Goal: Information Seeking & Learning: Get advice/opinions

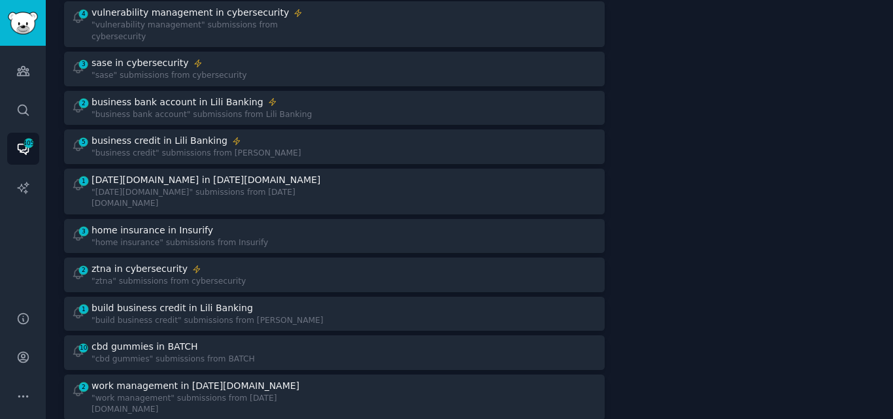
scroll to position [286, 0]
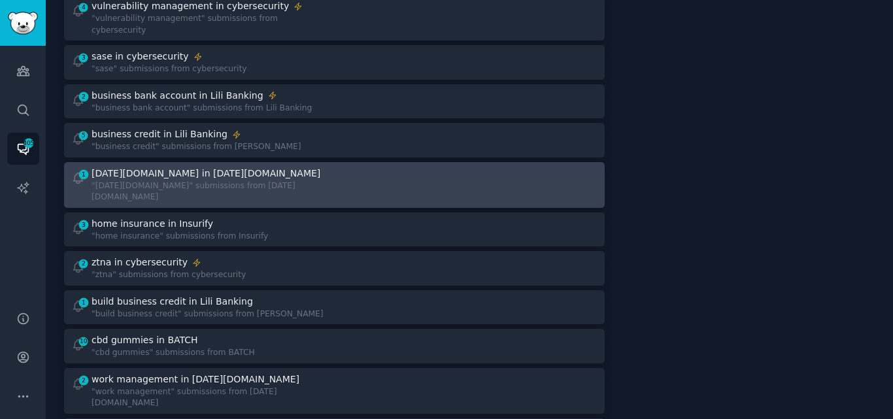
click at [184, 167] on div "[DATE][DOMAIN_NAME] in [DATE][DOMAIN_NAME]" at bounding box center [206, 174] width 229 height 14
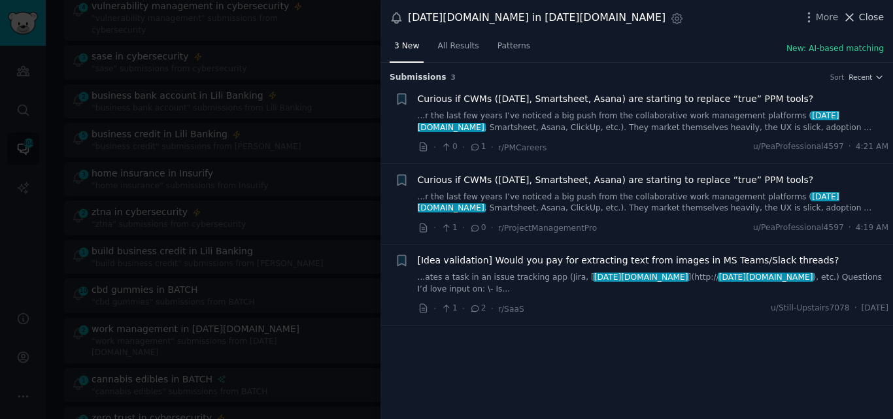
click at [860, 12] on button "Close" at bounding box center [863, 17] width 41 height 14
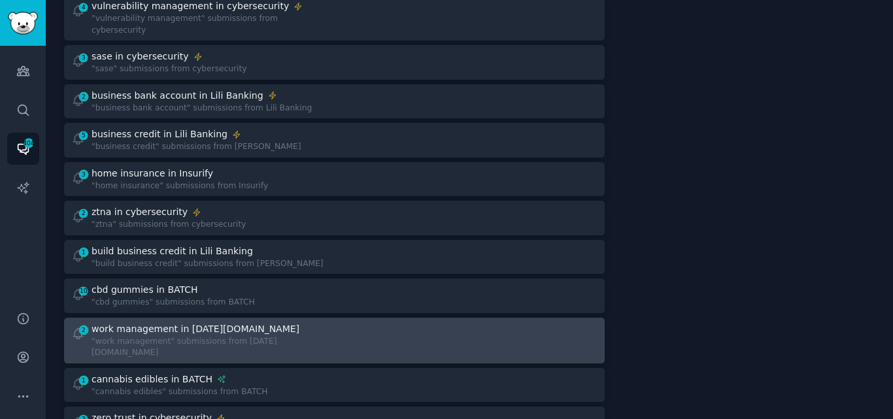
click at [184, 322] on div "work management in [DATE][DOMAIN_NAME]" at bounding box center [196, 329] width 208 height 14
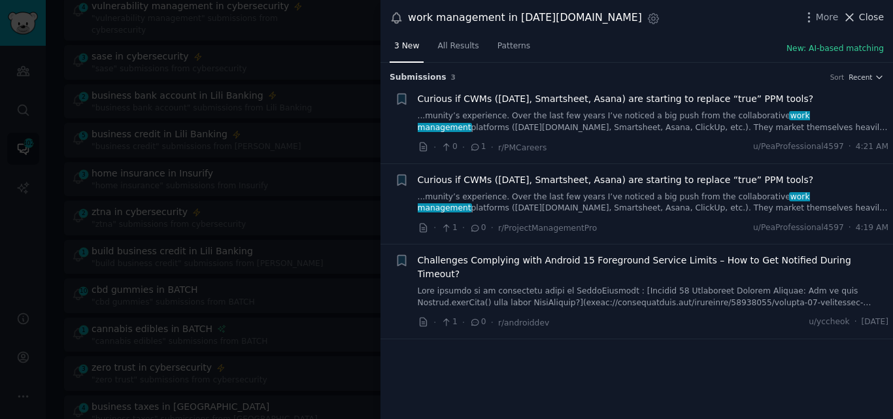
click at [868, 21] on span "Close" at bounding box center [871, 17] width 25 height 14
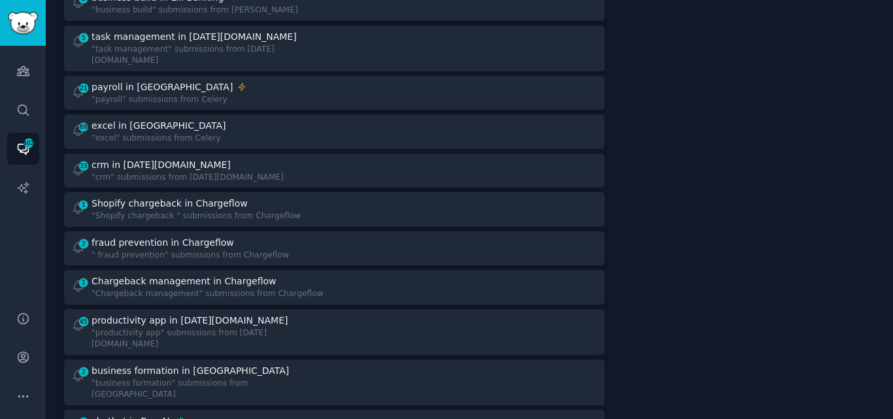
scroll to position [1077, 0]
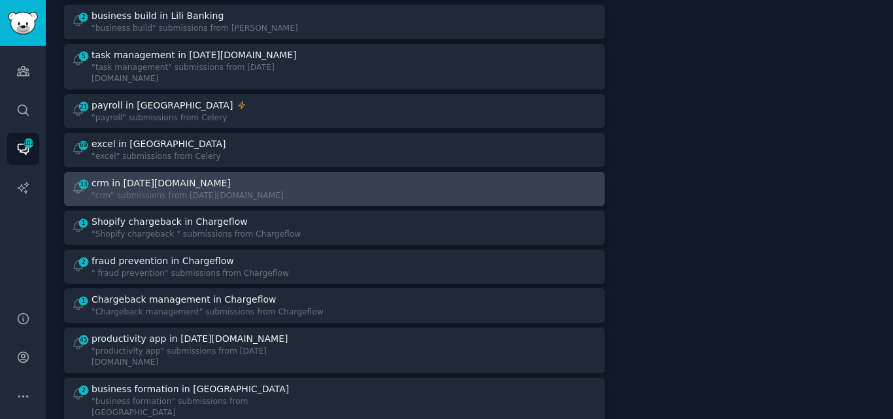
click at [268, 177] on div "33 crm in [DATE][DOMAIN_NAME] "crm" submissions from [DATE][DOMAIN_NAME]" at bounding box center [198, 189] width 254 height 25
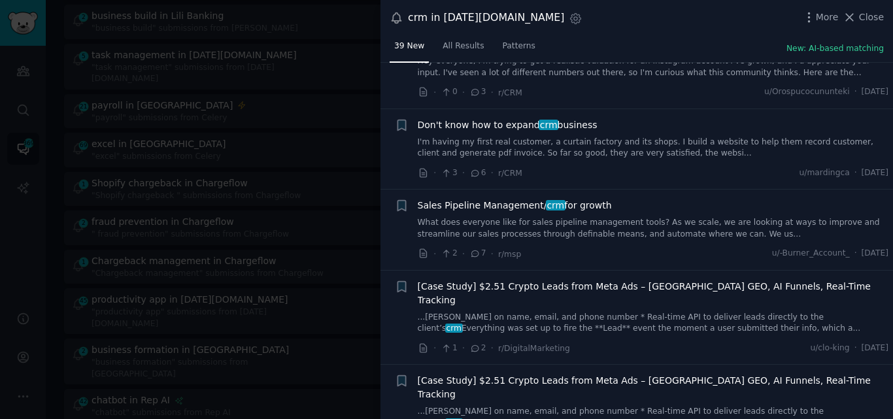
scroll to position [747, 0]
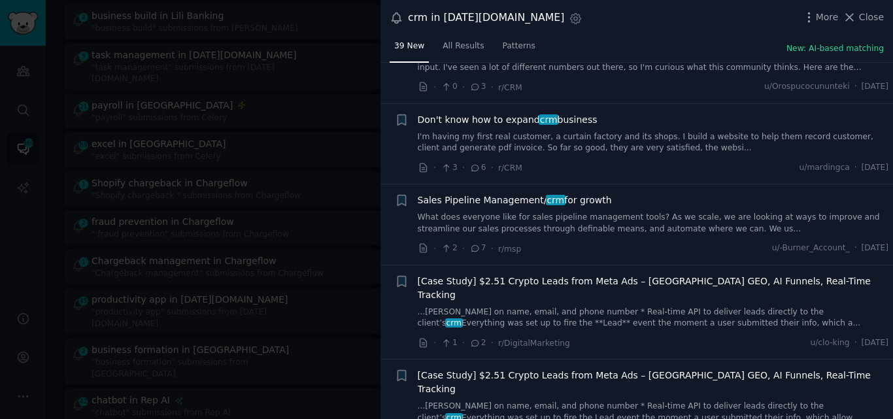
click at [543, 230] on link "What does everyone like for sales pipeline management tools? As we scale, we ar…" at bounding box center [653, 223] width 471 height 23
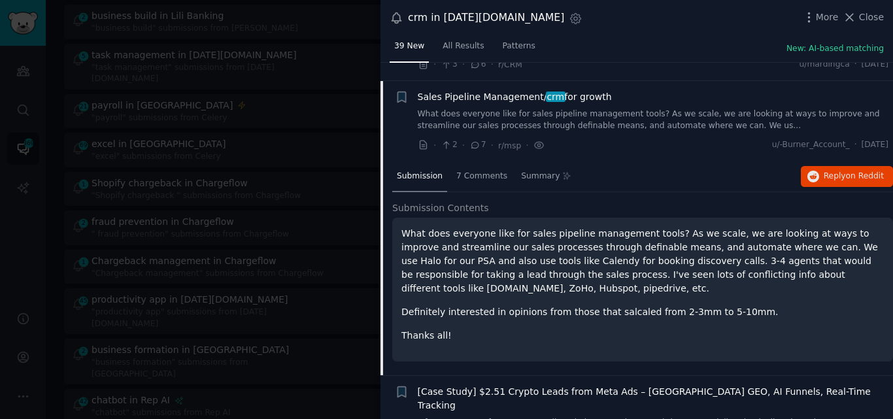
scroll to position [847, 0]
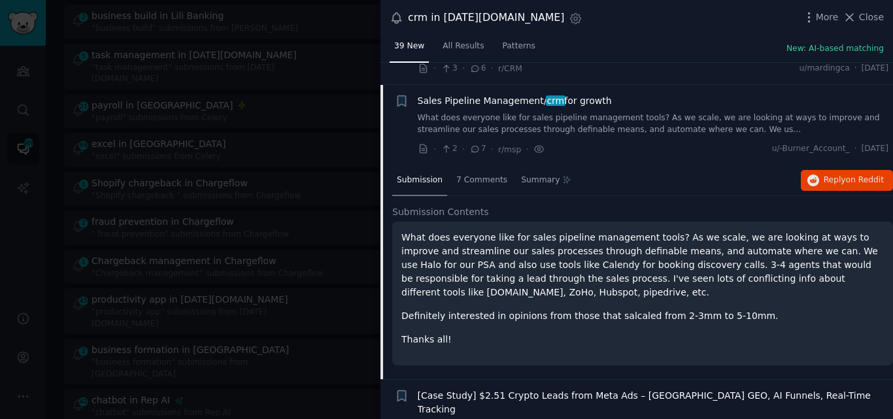
drag, startPoint x: 613, startPoint y: 78, endPoint x: 418, endPoint y: 99, distance: 196.5
click at [418, 99] on div "Sales Pipeline Management/ crm for growth" at bounding box center [653, 101] width 471 height 14
copy span "Sales Pipeline Management/ crm for growth"
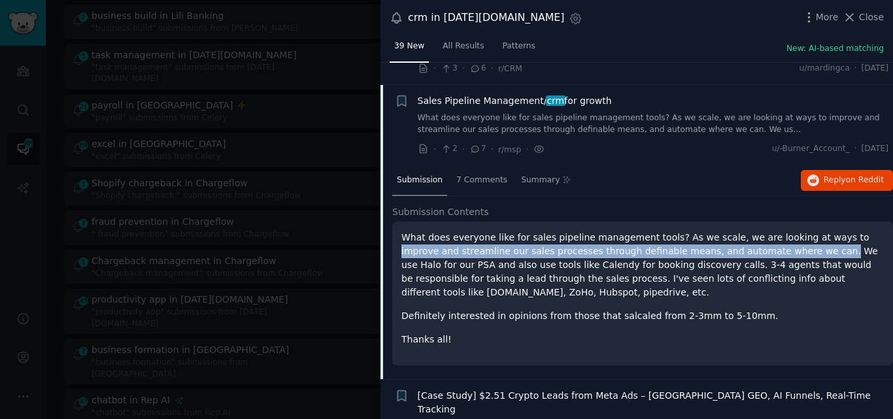
drag, startPoint x: 810, startPoint y: 237, endPoint x: 749, endPoint y: 252, distance: 63.4
click at [749, 252] on p "What does everyone like for sales pipeline management tools? As we scale, we ar…" at bounding box center [642, 265] width 482 height 69
copy p "improve and streamline our sales processes through definable means, and automat…"
click at [446, 97] on span "Sales Pipeline Management/ crm for growth" at bounding box center [515, 101] width 194 height 14
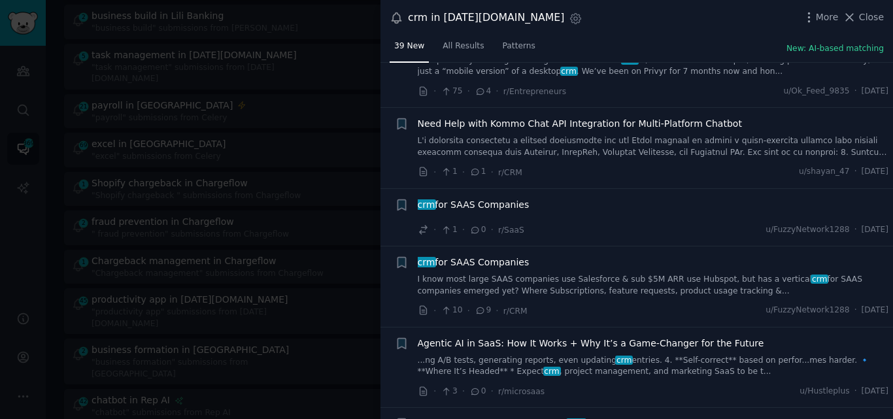
scroll to position [2716, 0]
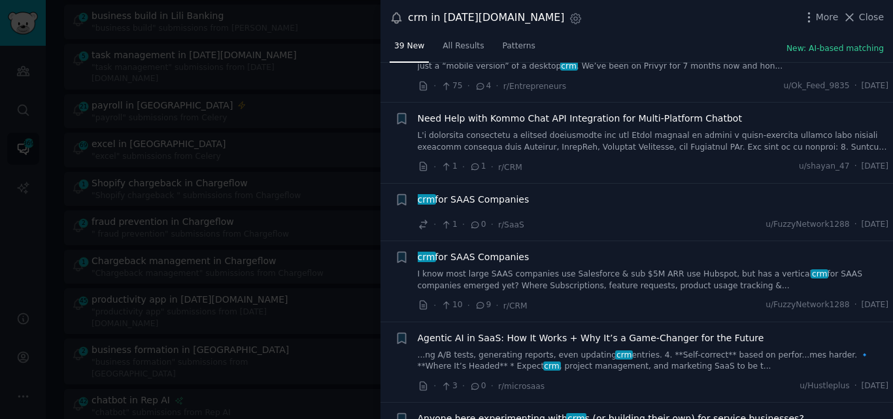
click at [503, 193] on div "crm for SAAS Companies" at bounding box center [653, 202] width 471 height 18
click at [492, 193] on span "crm for SAAS Companies" at bounding box center [474, 200] width 112 height 14
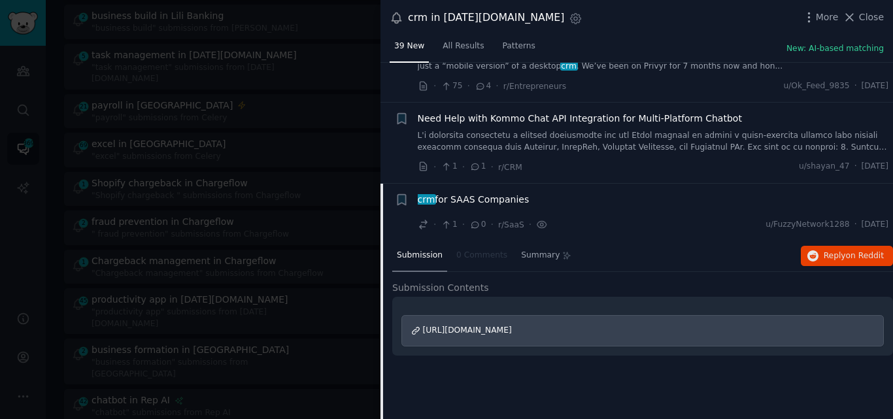
scroll to position [2809, 0]
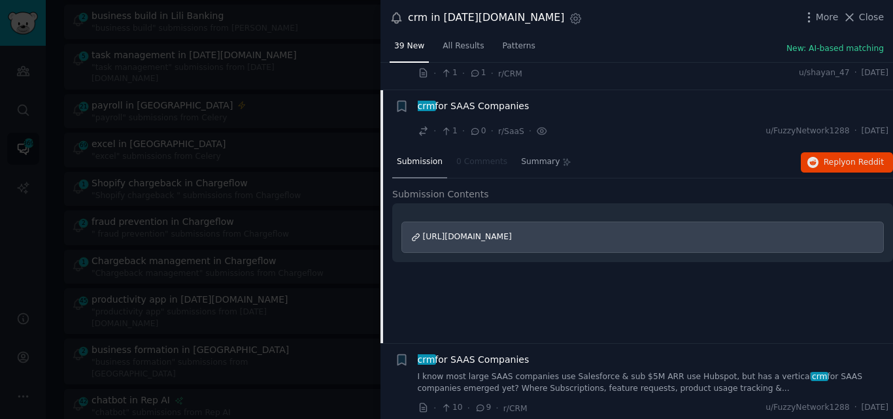
click at [482, 99] on span "crm for SAAS Companies" at bounding box center [474, 106] width 112 height 14
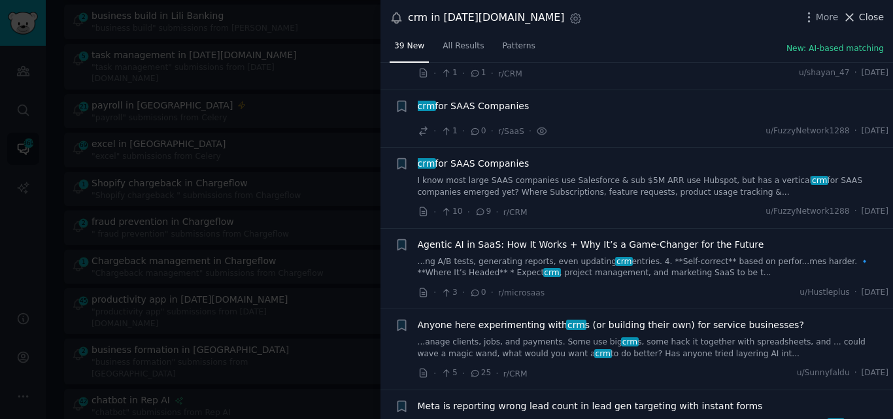
click at [862, 22] on span "Close" at bounding box center [871, 17] width 25 height 14
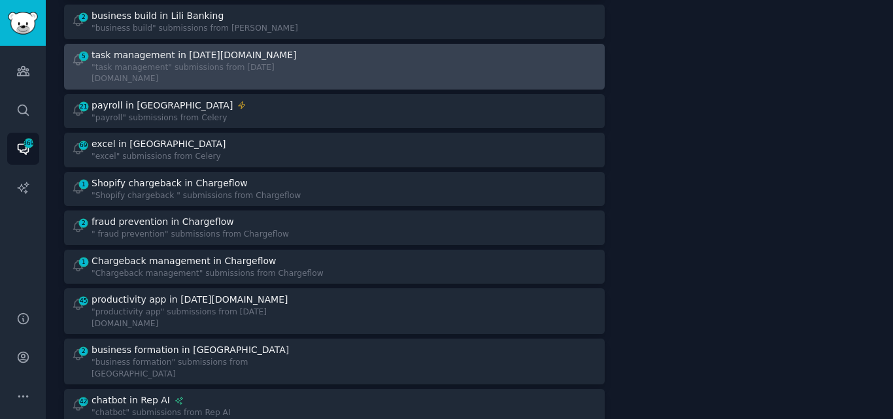
click at [164, 62] on div ""task management" submissions from [DATE][DOMAIN_NAME]" at bounding box center [208, 73] width 233 height 23
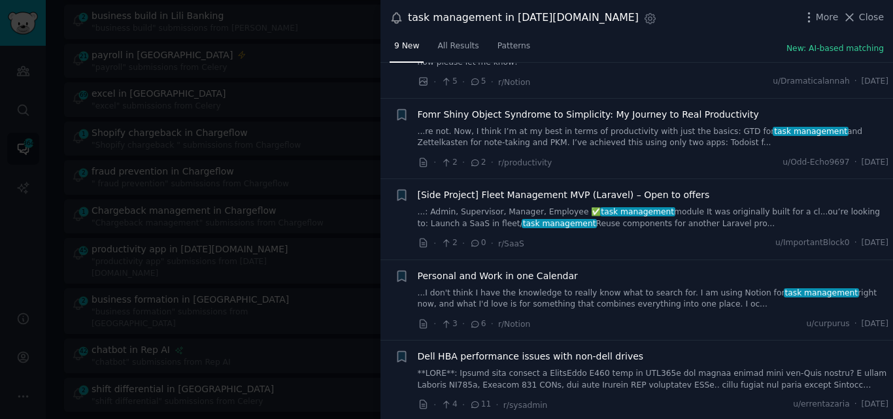
scroll to position [390, 0]
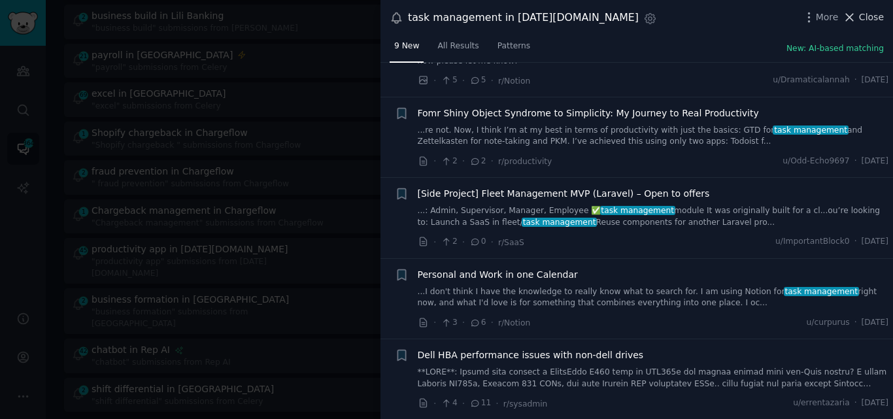
click at [862, 20] on span "Close" at bounding box center [871, 17] width 25 height 14
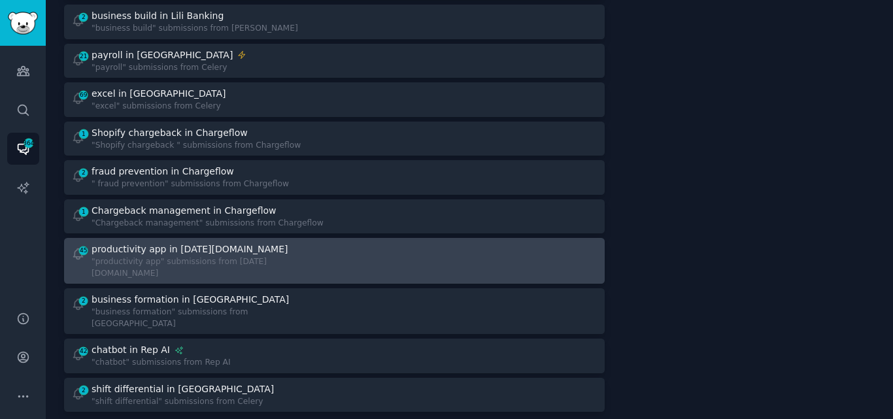
click at [212, 256] on div ""productivity app" submissions from [DATE][DOMAIN_NAME]" at bounding box center [208, 267] width 233 height 23
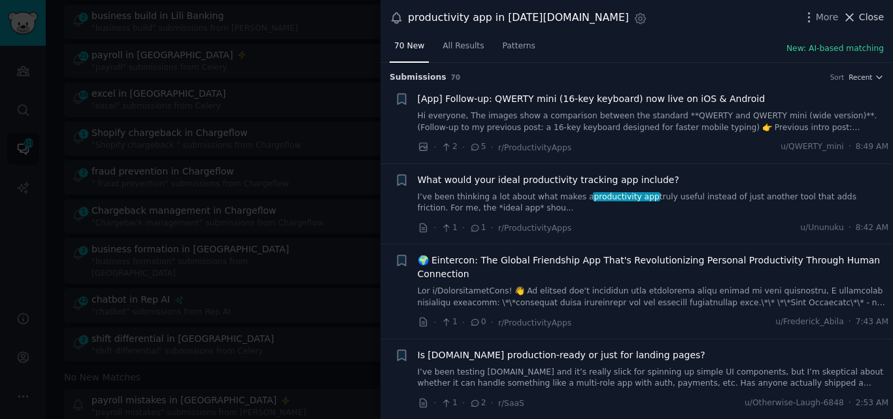
click at [866, 18] on span "Close" at bounding box center [871, 17] width 25 height 14
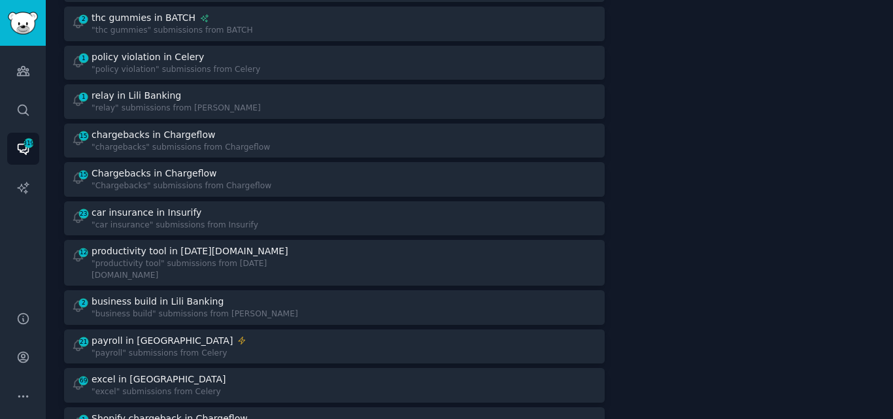
scroll to position [798, 0]
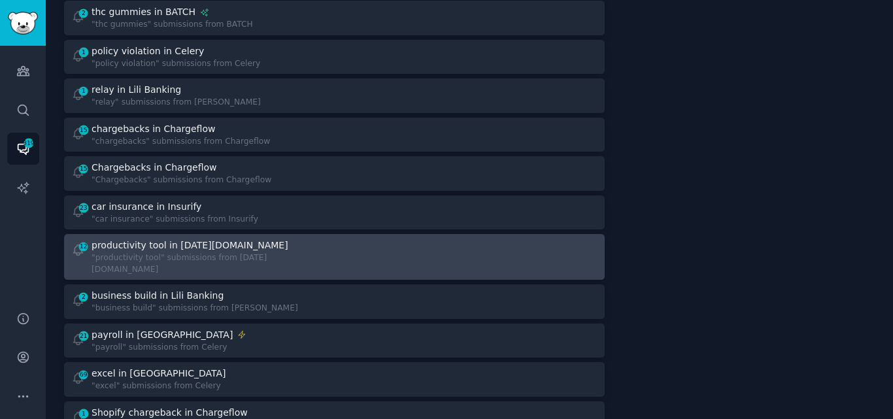
click at [218, 239] on div "productivity tool in [DATE][DOMAIN_NAME]" at bounding box center [190, 246] width 197 height 14
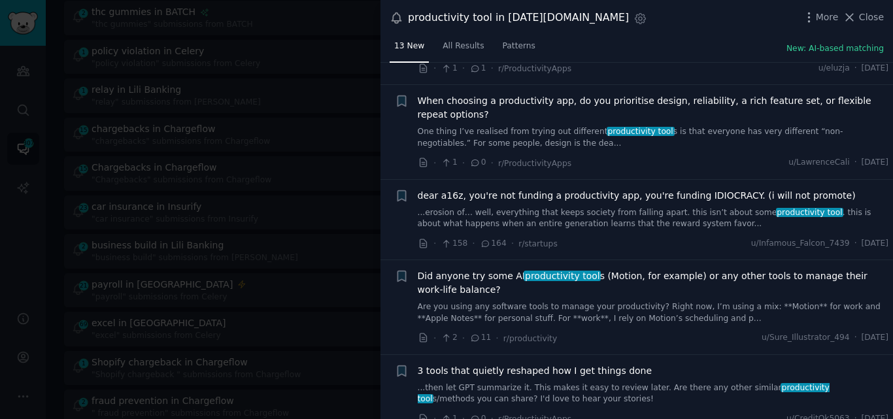
scroll to position [723, 0]
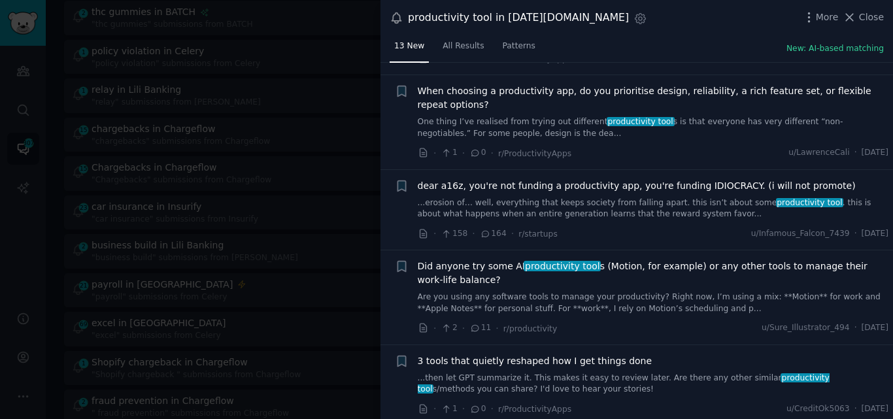
click at [455, 292] on link "Are you using any software tools to manage your productivity? Right now, I’m us…" at bounding box center [653, 303] width 471 height 23
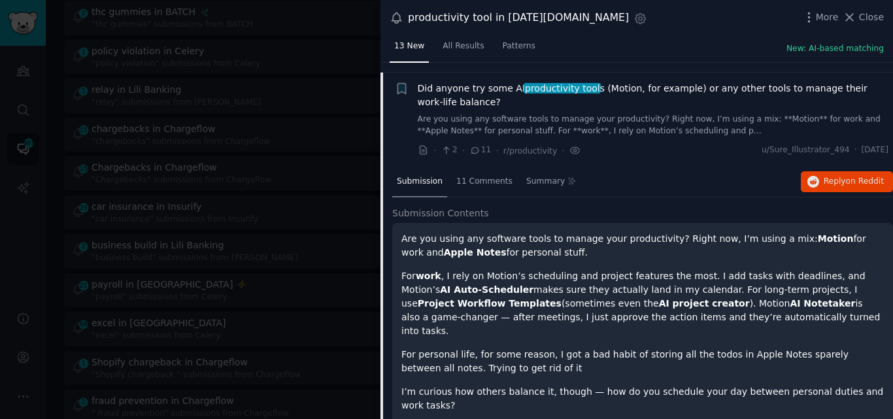
scroll to position [911, 0]
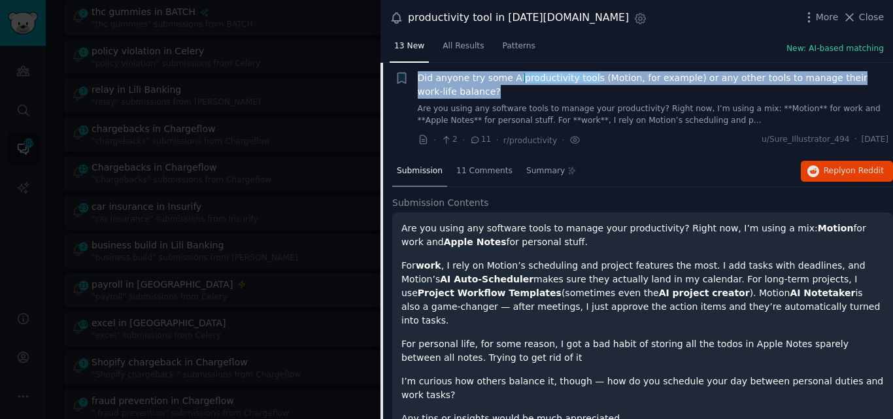
drag, startPoint x: 388, startPoint y: 69, endPoint x: 461, endPoint y: 90, distance: 75.3
click at [461, 90] on li "Bookmark this conversation + Did anyone try some AI productivity tool s (Motion…" at bounding box center [636, 109] width 513 height 94
copy span "Did anyone try some AI productivity tool s (Motion, for example) or any other t…"
click at [441, 78] on span "Did anyone try some AI productivity tool s (Motion, for example) or any other t…" at bounding box center [653, 84] width 471 height 27
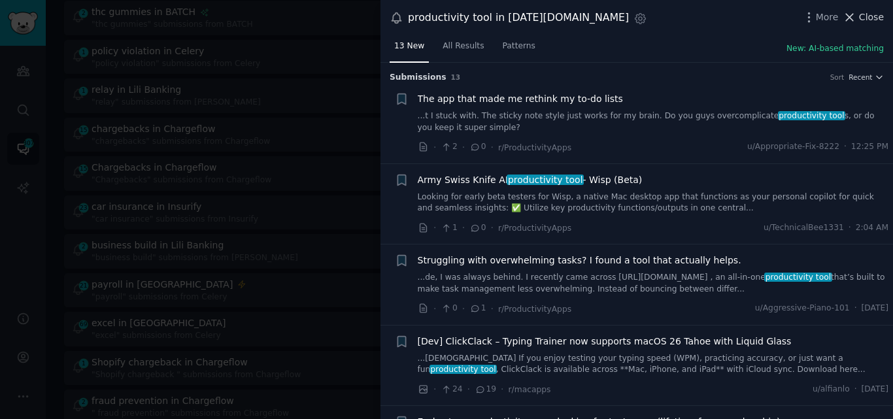
click at [864, 20] on span "Close" at bounding box center [871, 17] width 25 height 14
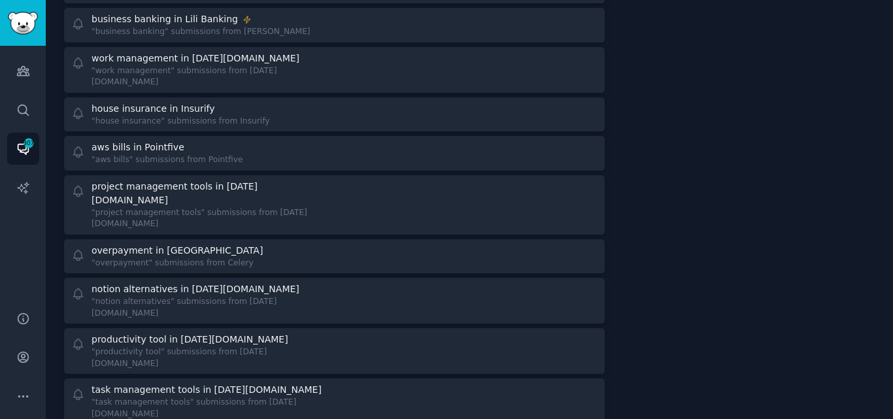
scroll to position [3099, 0]
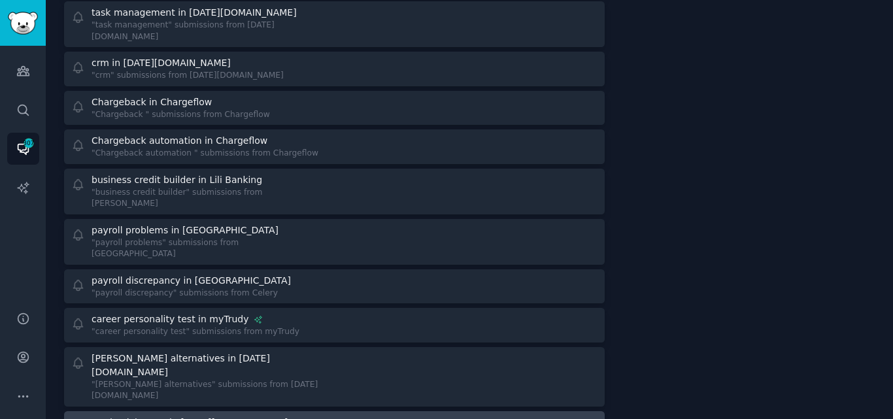
click at [197, 416] on div "productivity app in [DATE][DOMAIN_NAME]" at bounding box center [190, 423] width 196 height 14
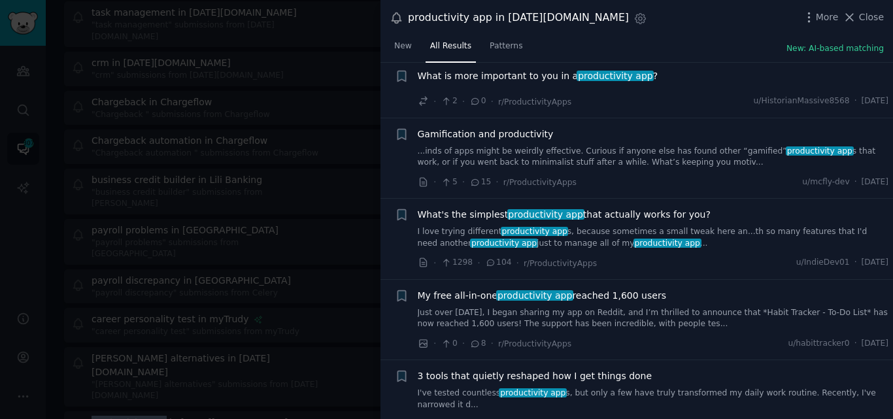
scroll to position [2063, 0]
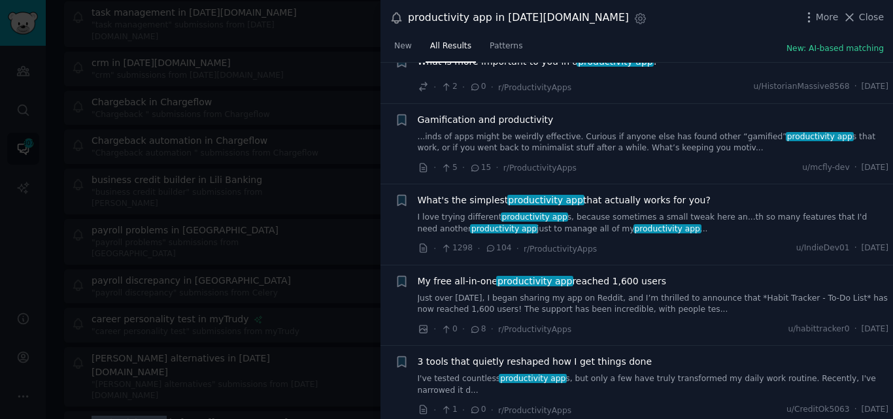
click at [636, 216] on link "I love trying different productivity app s, because sometimes a small tweak her…" at bounding box center [653, 223] width 471 height 23
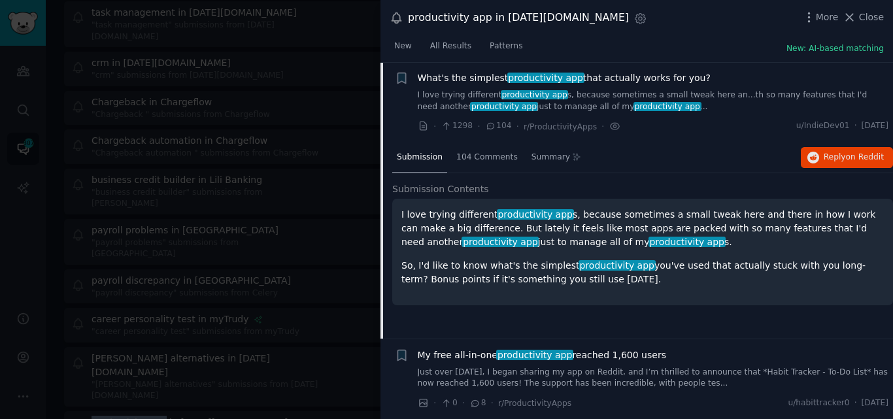
scroll to position [2183, 0]
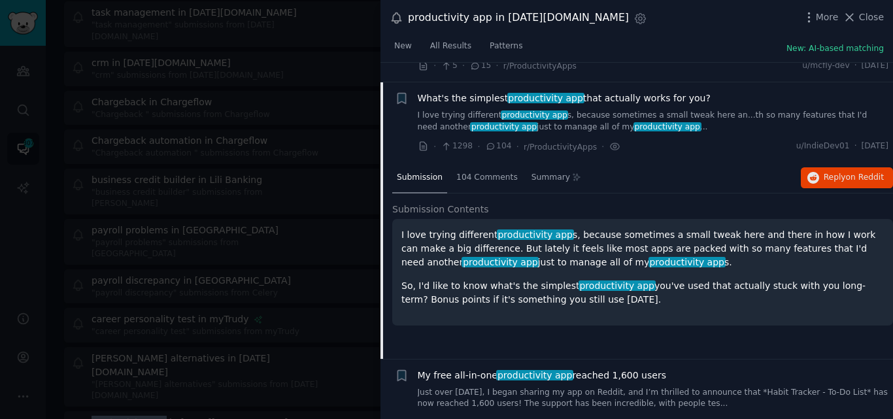
drag, startPoint x: 707, startPoint y: 75, endPoint x: 407, endPoint y: 73, distance: 300.1
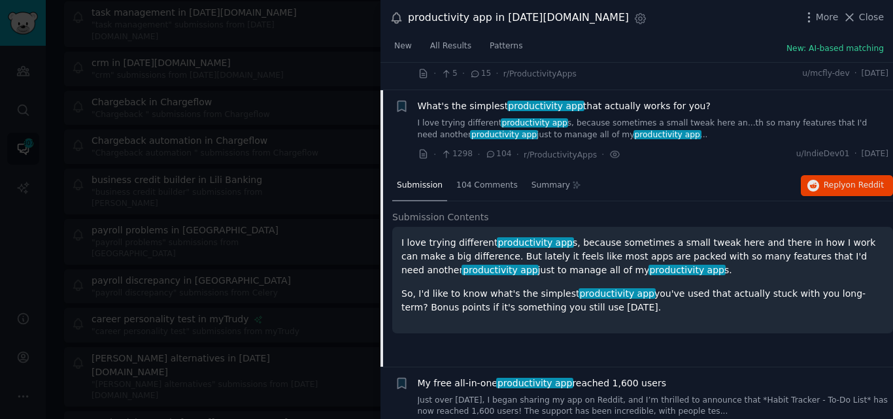
click at [618, 7] on div "productivity app in [DATE][DOMAIN_NAME] Settings More Close" at bounding box center [636, 18] width 513 height 36
drag, startPoint x: 700, startPoint y: 106, endPoint x: 417, endPoint y: 105, distance: 283.1
click at [418, 105] on div "What's the simplest productivity app that actually works for you?" at bounding box center [653, 106] width 471 height 14
copy span "What's the simplest productivity app that actually works for you?"
click at [418, 105] on span "What's the simplest productivity app that actually works for you?" at bounding box center [564, 106] width 293 height 14
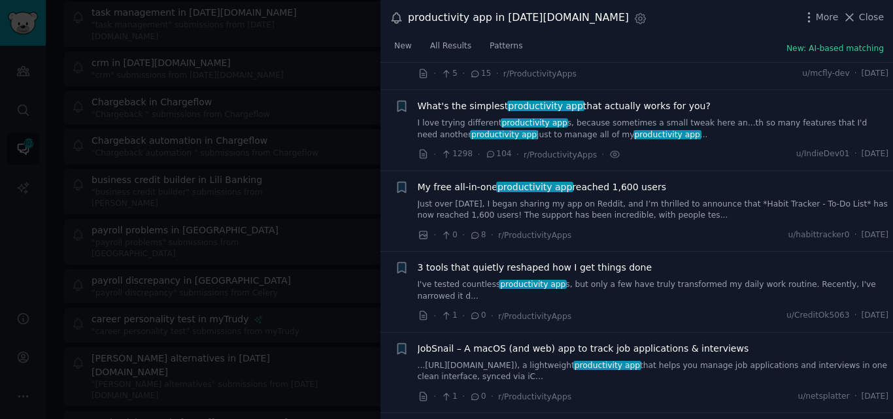
scroll to position [2185, 0]
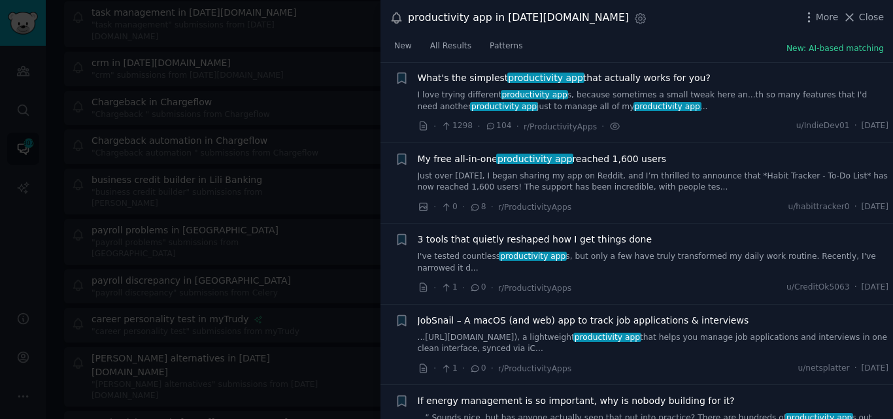
click at [508, 95] on span "productivity app" at bounding box center [535, 94] width 68 height 9
